Goal: Use online tool/utility: Use online tool/utility

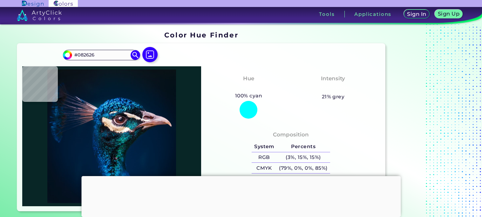
type input "#0b0e16"
type input "#0B0E16"
type input "#fef0d8"
type input "#FEF0D8"
type input "#827f85"
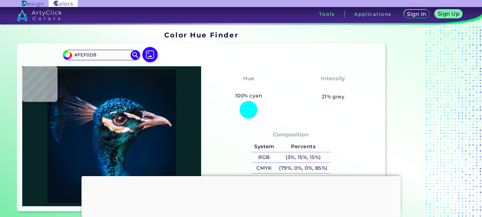
type input "#827F85"
type input "#05090c"
type input "#05090C"
type input "#182027"
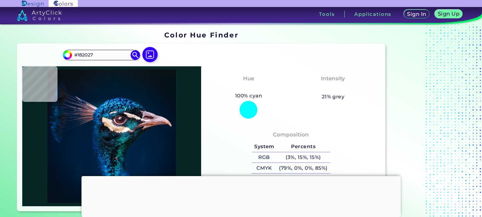
type input "#c49298"
type input "#C49298"
type input "#170906"
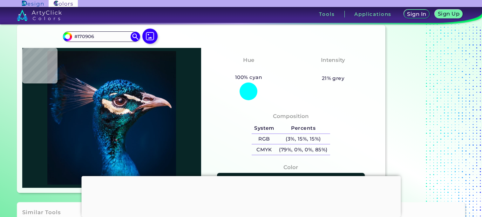
type input "#001a35"
type input "#001A35"
type input "#001a33"
type input "#001A33"
type input "#001a35"
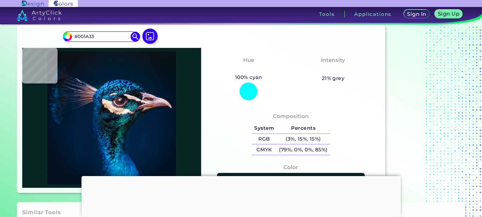
type input "#001A35"
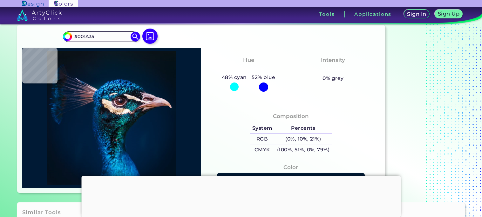
type input "#001d3b"
type input "#001D3B"
type input "#002446"
type input "#09121c"
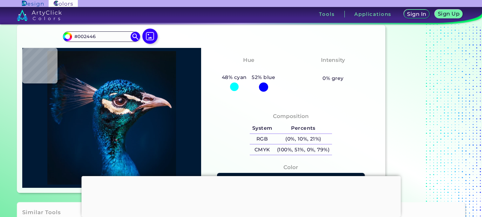
type input "#09121C"
type input "#002841"
type input "#041a23"
type input "#041A23"
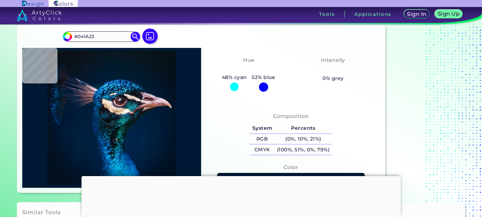
type input "#0d141f"
type input "#0D141F"
type input "#023957"
type input "#e8e2df"
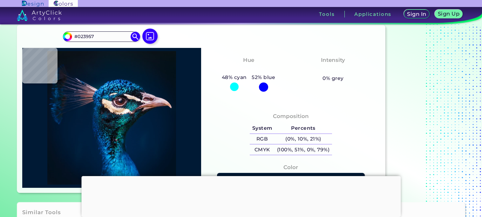
type input "#E8E2DF"
type input "#6a4551"
type input "#6A4551"
type input "#2b2024"
type input "#2B2024"
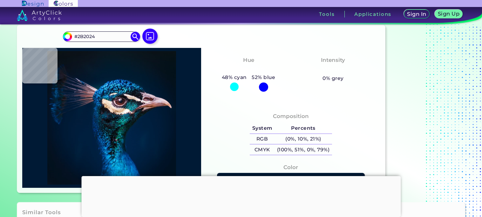
type input "#141c2a"
type input "#141C2A"
type input "#011932"
type input "#011425"
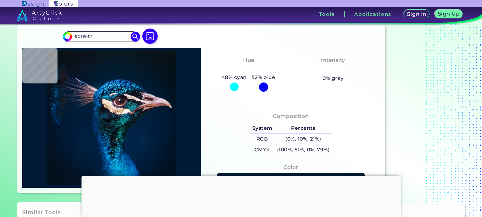
type input "#011425"
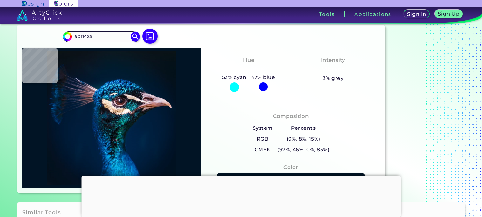
type input "#000000"
type input "#001932"
type input "#023363"
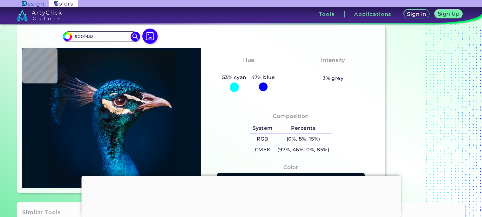
type input "#023363"
type input "#00192c"
type input "#00192C"
type input "#00356b"
type input "#00356B"
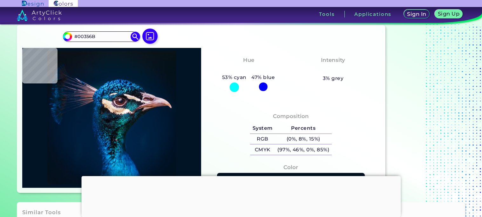
type input "#032e6a"
type input "#032E6A"
type input "#002c60"
type input "#002C60"
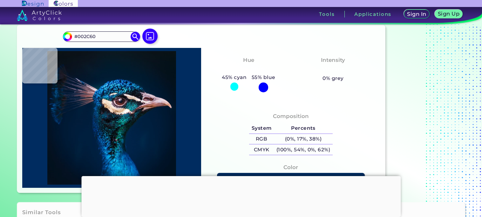
type input "#063340"
type input "#201d2e"
type input "#201D2E"
type input "#f1d5c1"
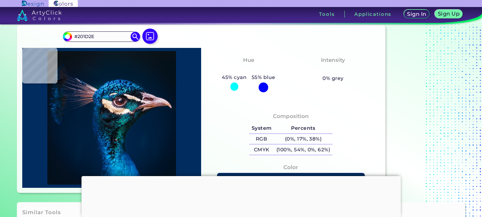
type input "#F1D5C1"
type input "#072e4f"
type input "#072E4F"
type input "#20232e"
type input "#20232E"
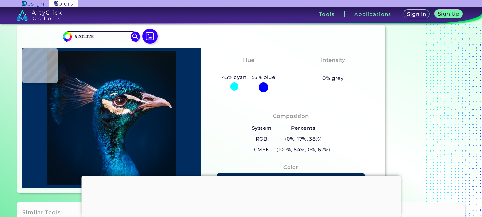
type input "#0c151e"
type input "#0C151E"
type input "#ddcad2"
type input "#DDCAD2"
type input "#ddc9d8"
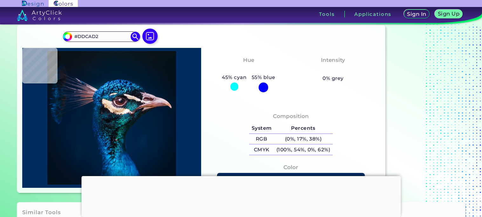
type input "#DDC9D8"
type input "#ecd7de"
type input "#ECD7DE"
type input "#e0bbb9"
type input "#E0BBB9"
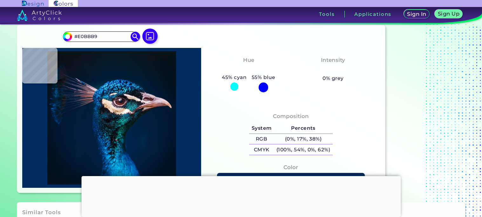
type input "#ebbdb8"
type input "#EBBDB8"
type input "#dda798"
type input "#DDA798"
type input "#e2a68d"
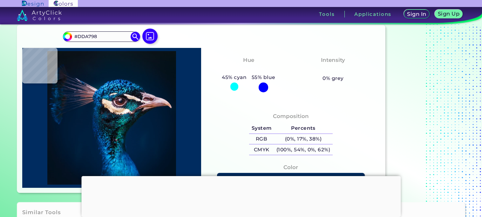
type input "#E2A68D"
type input "#874c32"
type input "#874C32"
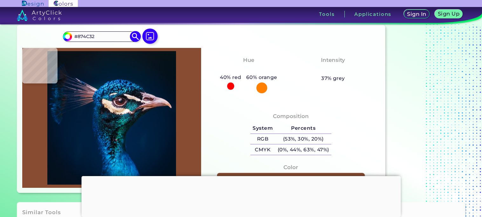
type input "#cbadbe"
type input "#CBADBE"
type input "#001b2e"
type input "#001B2E"
type input "#091720"
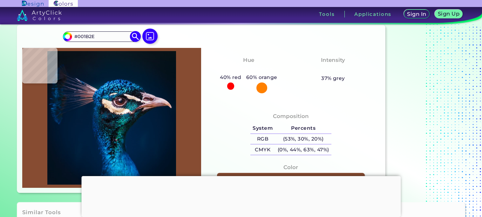
type input "#091720"
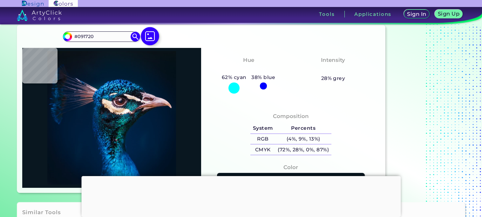
click at [151, 37] on img at bounding box center [150, 36] width 18 height 18
click at [0, 0] on input "file" at bounding box center [0, 0] width 0 height 0
type input "#000000"
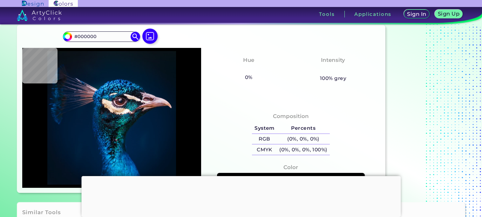
type input "#09161f"
type input "#09161F"
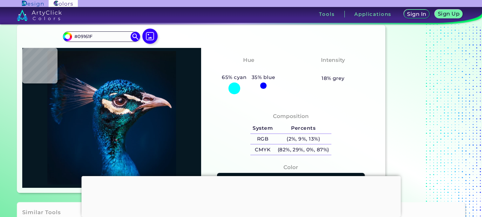
type input "#061822"
type input "#061927"
type input "#051927"
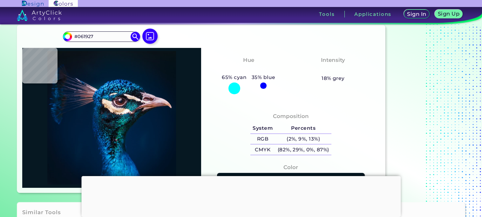
type input "#051927"
type input "#041a28"
type input "#041A28"
type input "#061927"
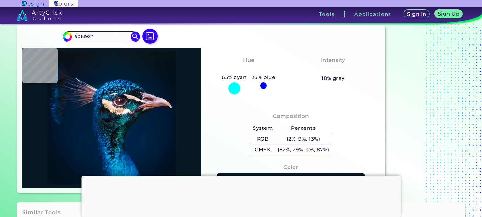
type input "#0b151f"
type input "#0B151F"
type input "#0b141f"
type input "#0B141F"
type input "#0b151f"
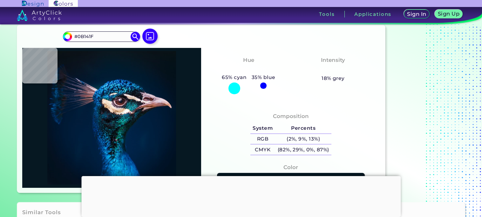
type input "#0B151F"
type input "#0a1720"
type input "#0A1720"
click at [149, 40] on img at bounding box center [150, 36] width 18 height 18
click at [0, 0] on input "file" at bounding box center [0, 0] width 0 height 0
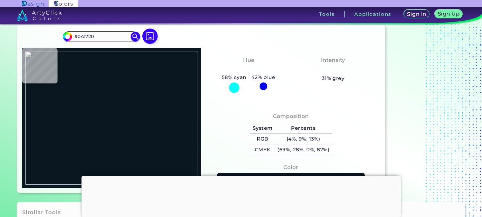
type input "#d2691e"
type input "#D2691E"
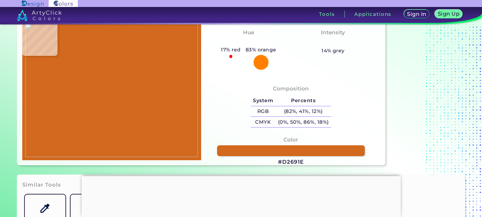
scroll to position [47, 0]
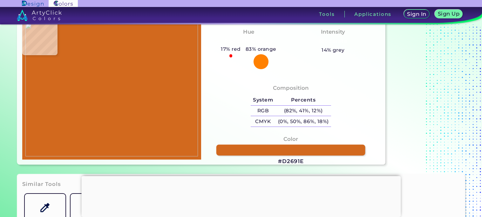
click at [274, 151] on link at bounding box center [290, 150] width 149 height 11
